Goal: Find specific page/section: Find specific page/section

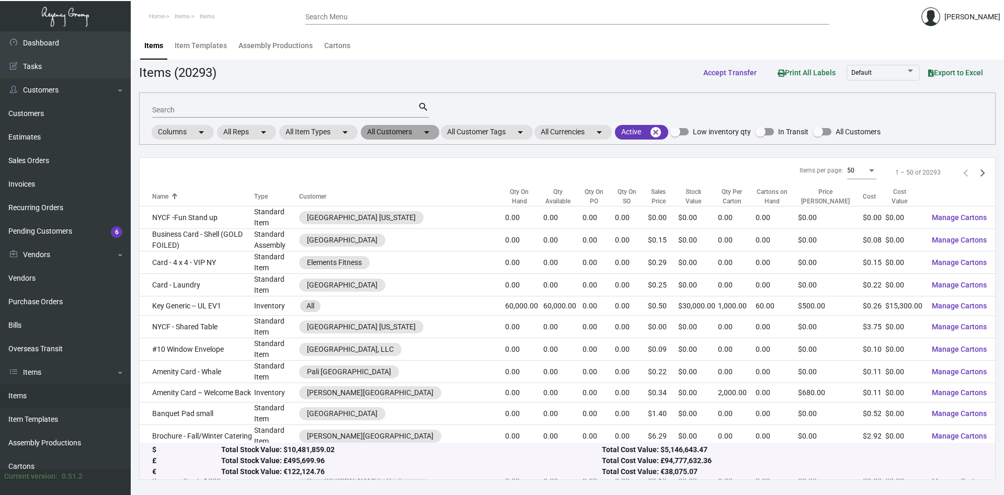
click at [404, 133] on mat-chip "All Customers arrow_drop_down" at bounding box center [400, 132] width 78 height 15
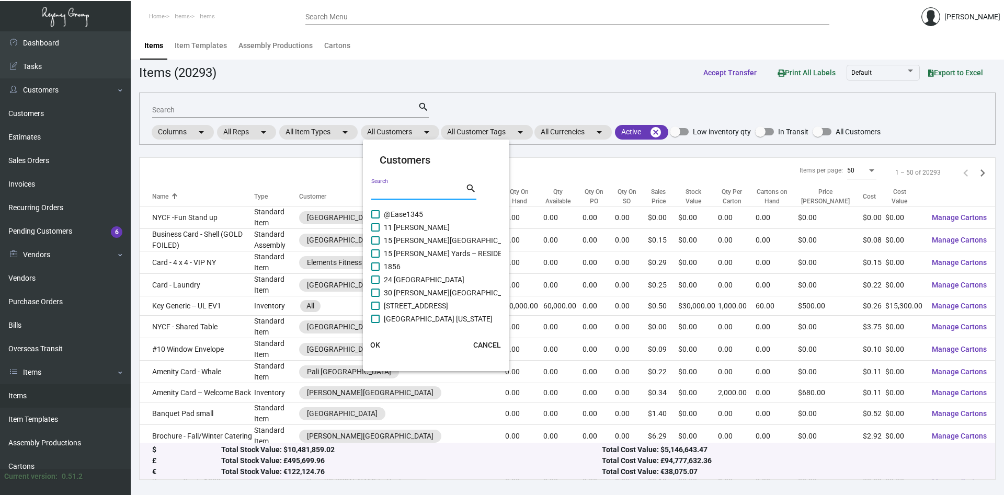
click at [398, 190] on input "Search" at bounding box center [418, 192] width 94 height 8
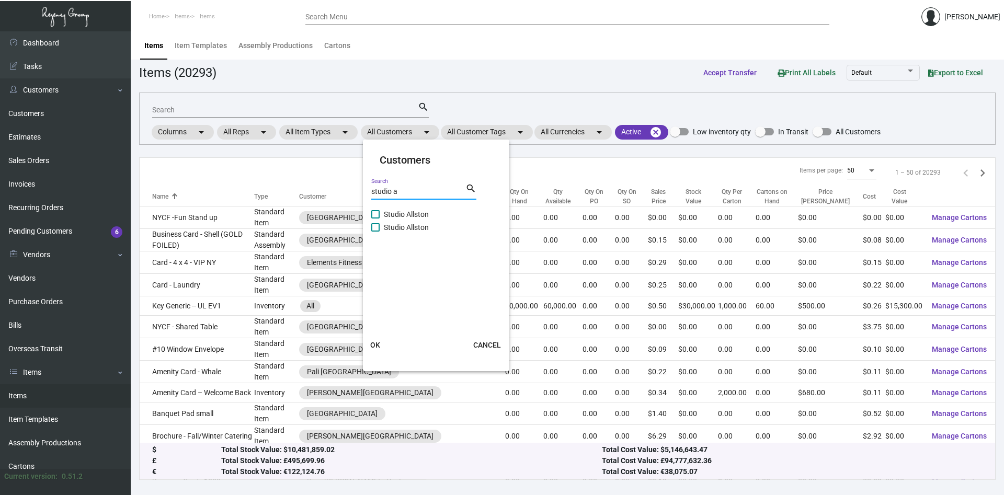
type input "studio a"
click at [379, 216] on span at bounding box center [375, 214] width 8 height 8
click at [375, 219] on input "Studio Allston" at bounding box center [375, 219] width 1 height 1
checkbox input "true"
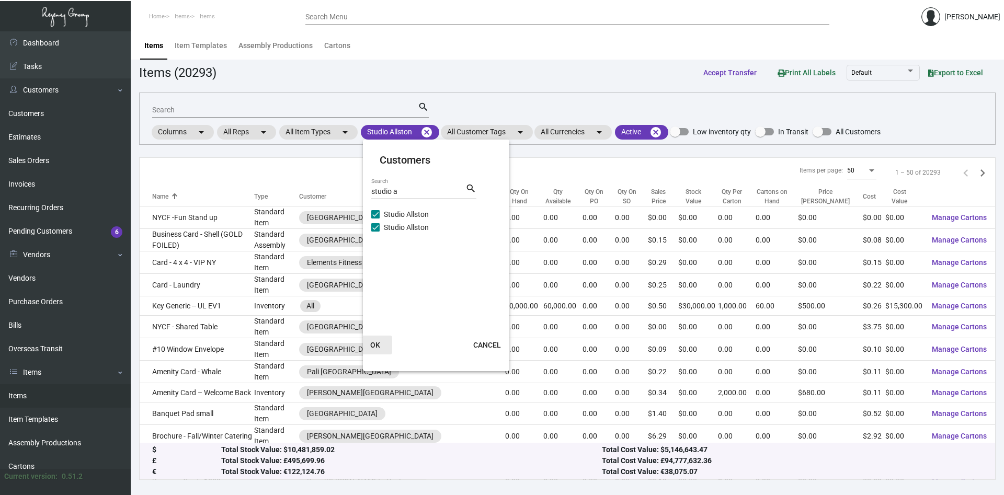
click at [375, 347] on span "OK" at bounding box center [375, 345] width 10 height 8
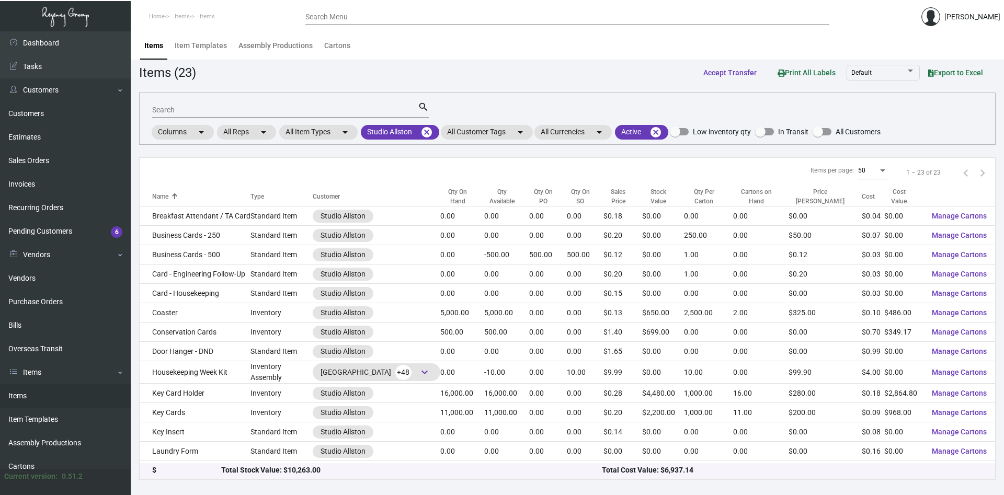
click at [238, 109] on input "Search" at bounding box center [285, 110] width 266 height 8
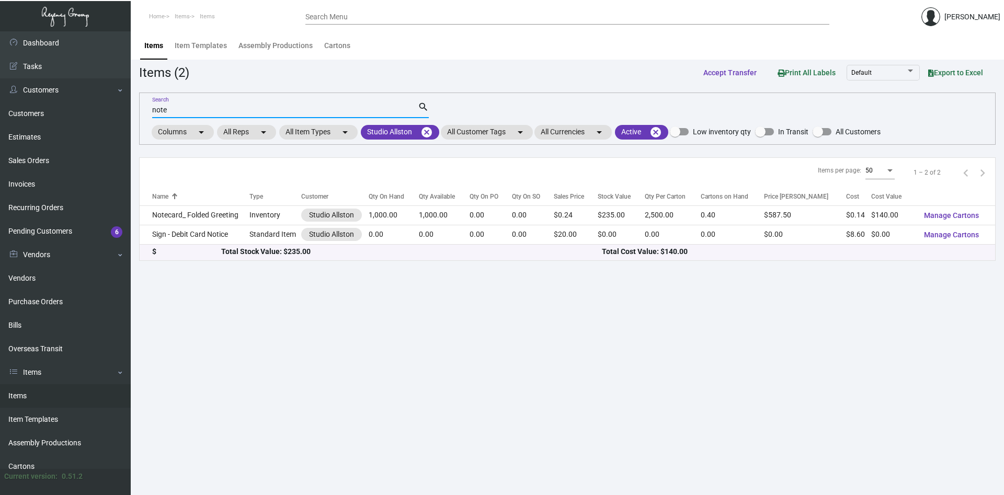
type input "note"
